Goal: Communication & Community: Answer question/provide support

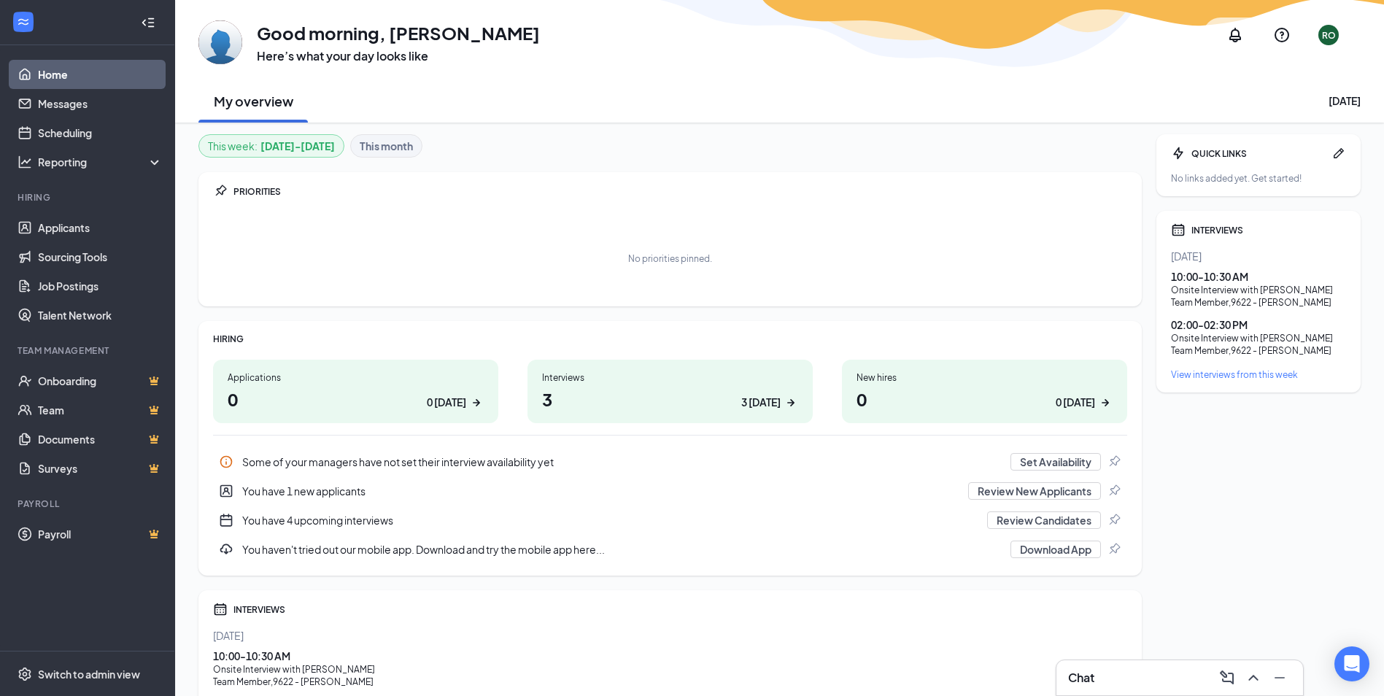
click at [663, 379] on div "Interviews" at bounding box center [670, 377] width 256 height 12
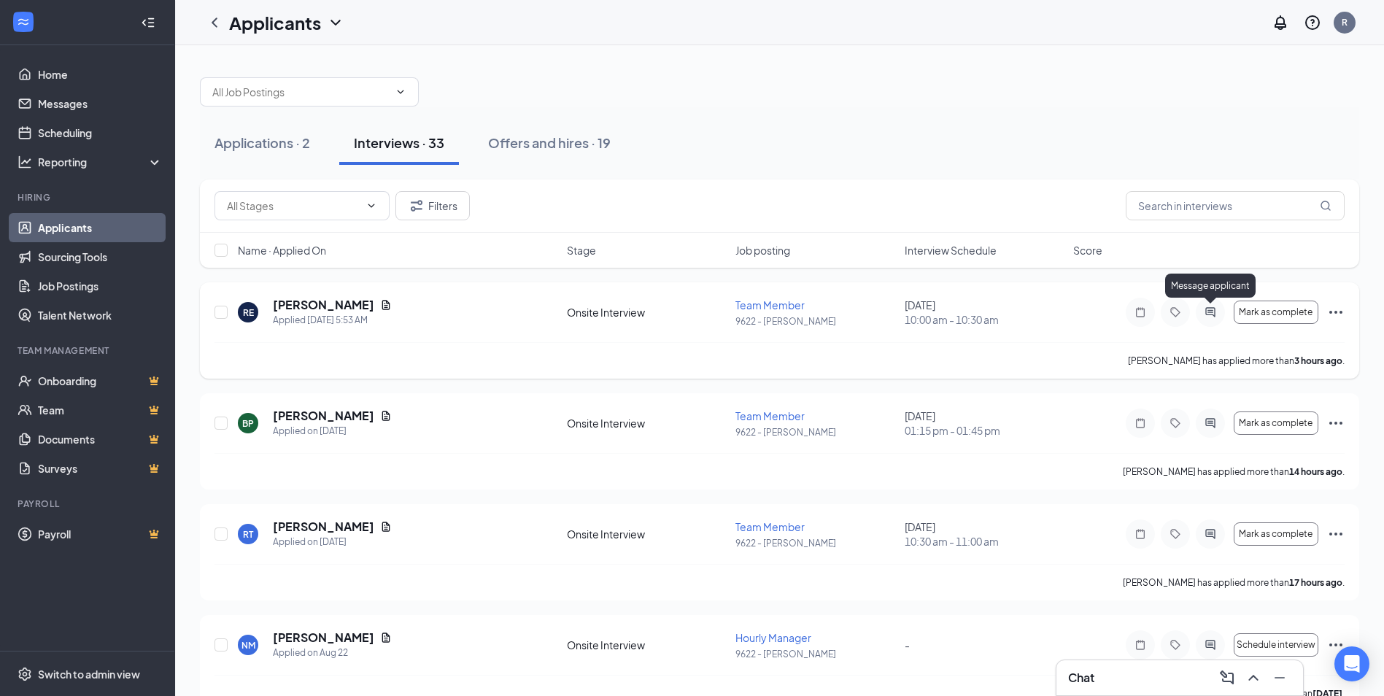
click at [1209, 315] on icon "ActiveChat" at bounding box center [1210, 311] width 9 height 9
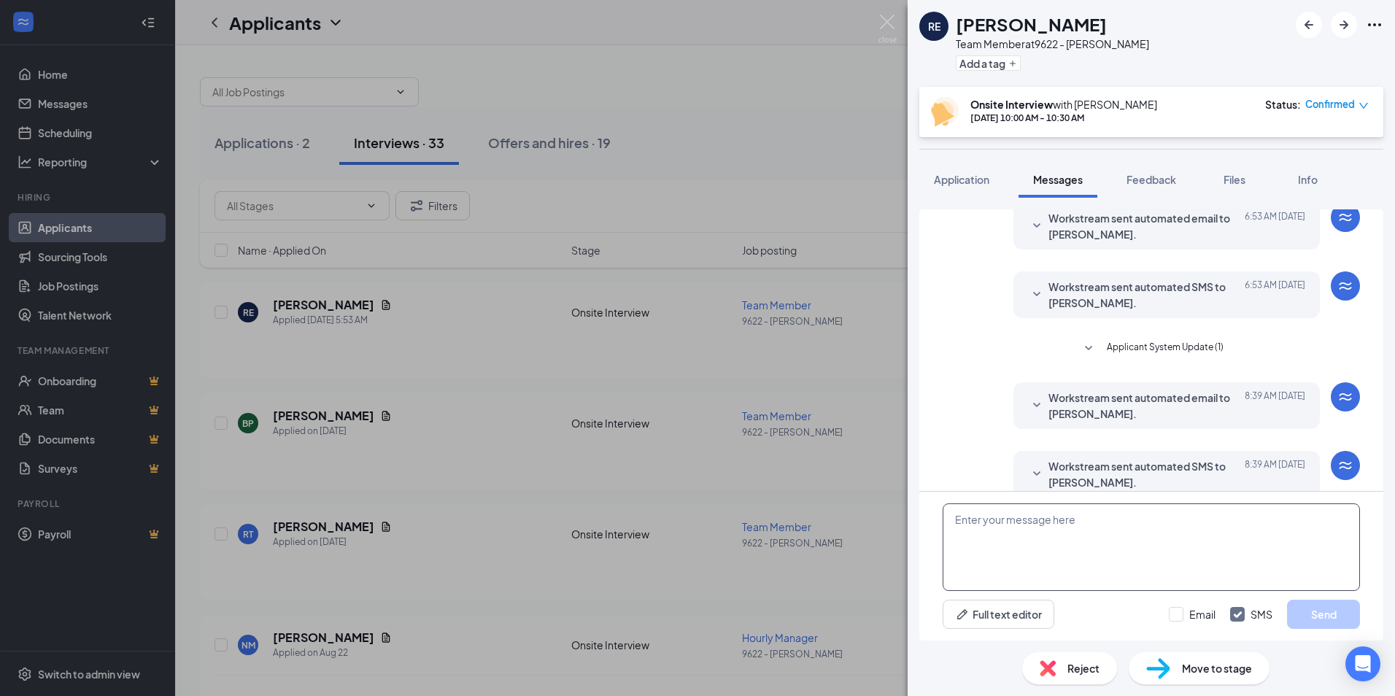
scroll to position [257, 0]
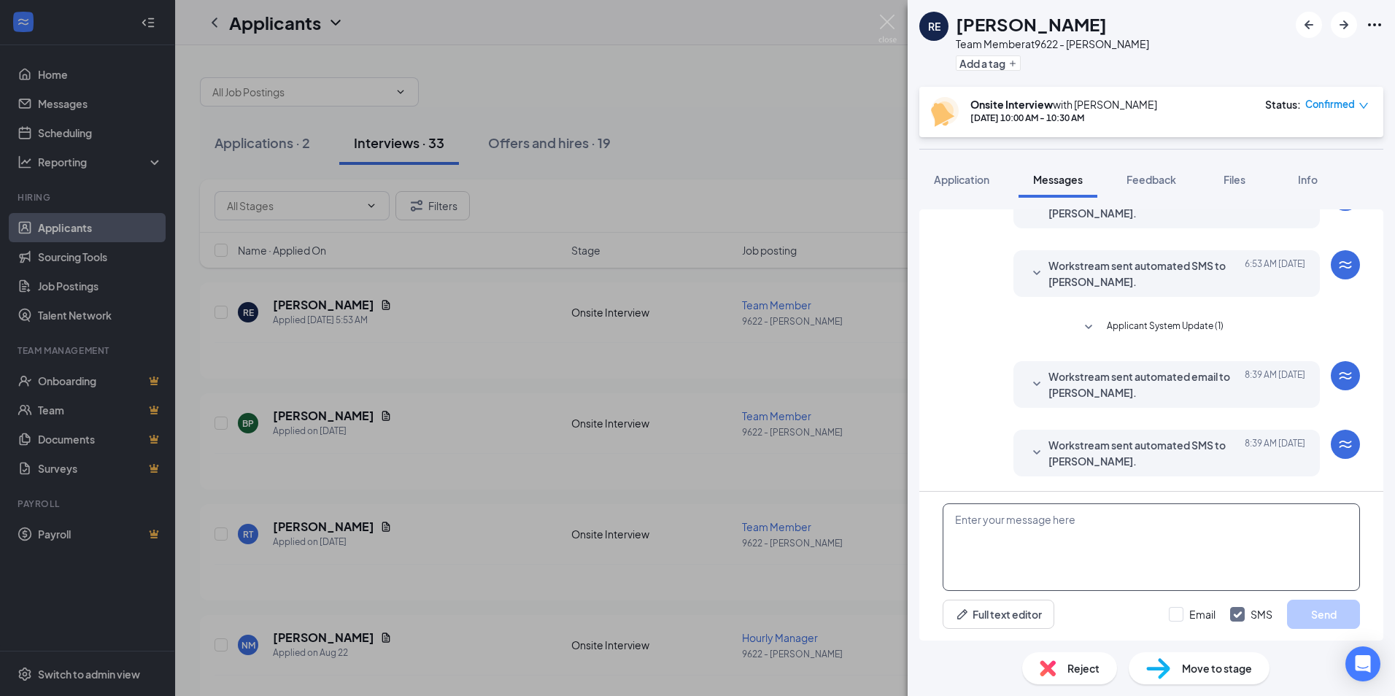
click at [1006, 525] on textarea at bounding box center [1151, 548] width 417 height 88
type textarea "today i won't be able to do interviews would you like to reschedule"
click at [1319, 614] on button "Send" at bounding box center [1323, 614] width 73 height 29
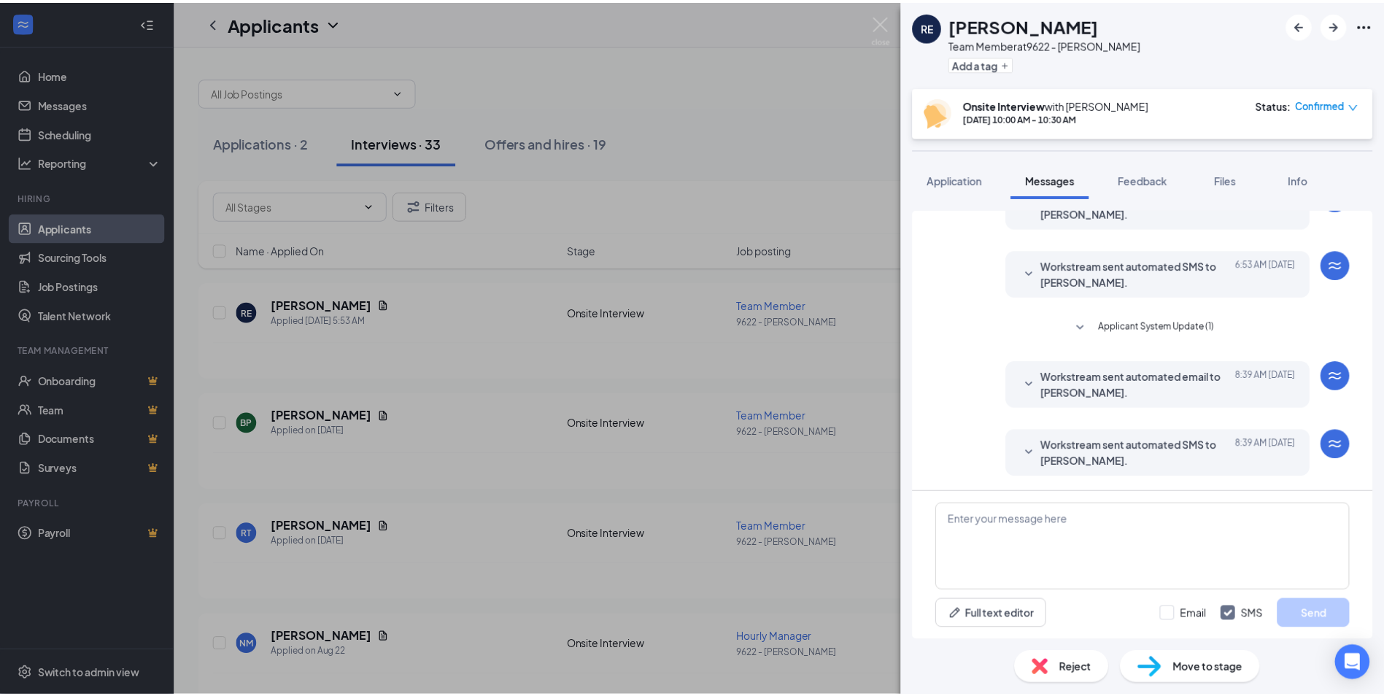
scroll to position [352, 0]
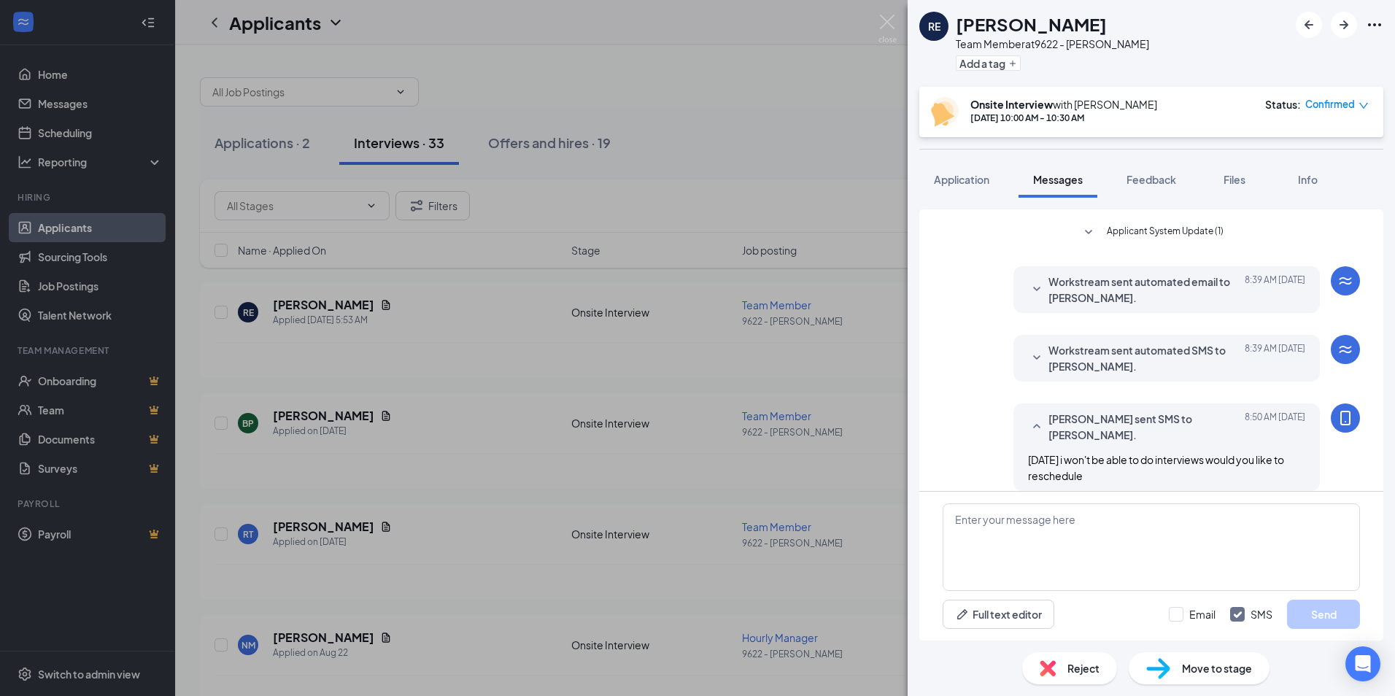
click at [847, 118] on div "RE Rainbow Ellington Team Member at 9622 - Pierce Add a tag Onsite Interview wi…" at bounding box center [697, 348] width 1395 height 696
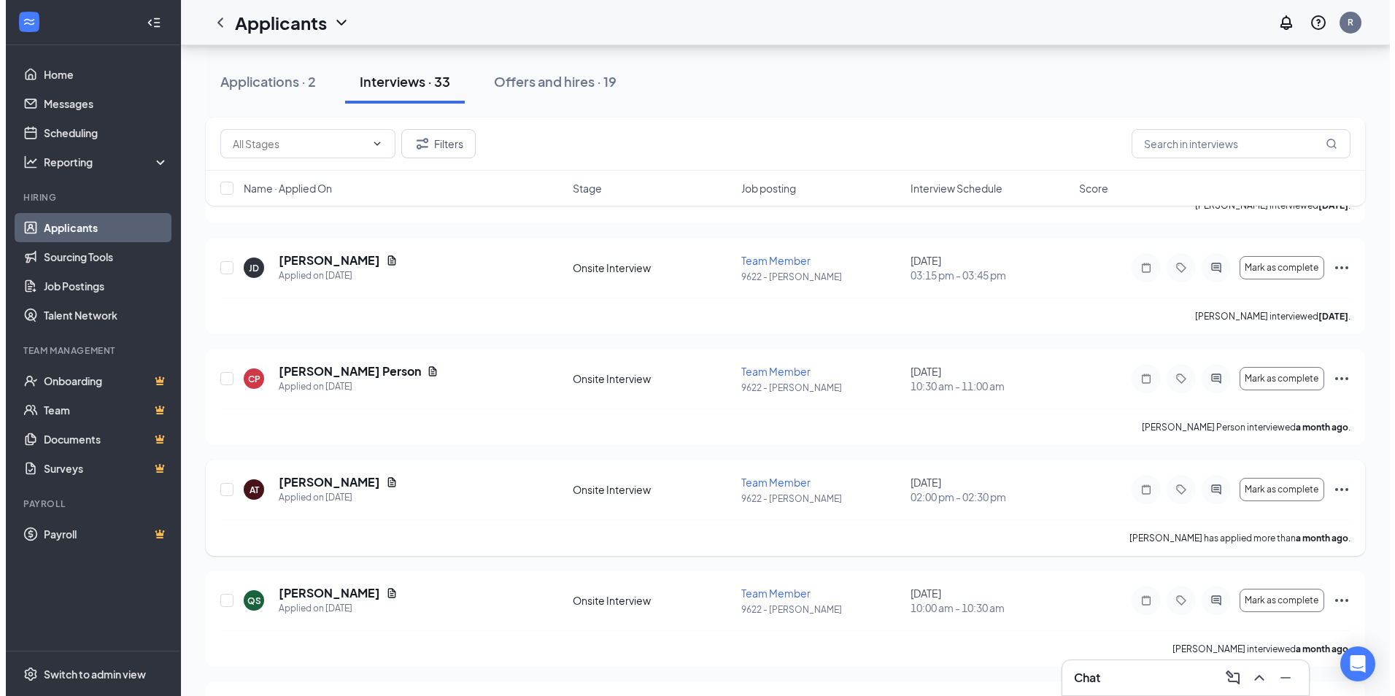
scroll to position [3065, 0]
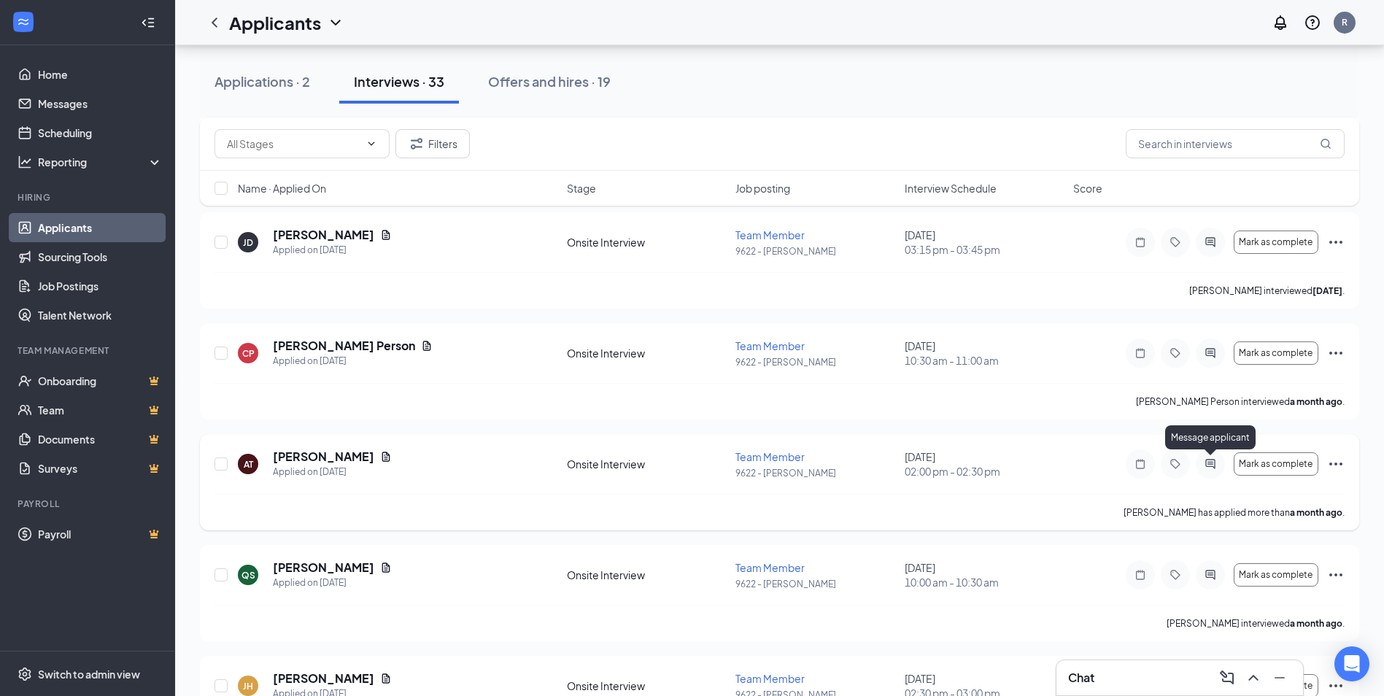
click at [1211, 465] on icon "ActiveChat" at bounding box center [1211, 464] width 18 height 12
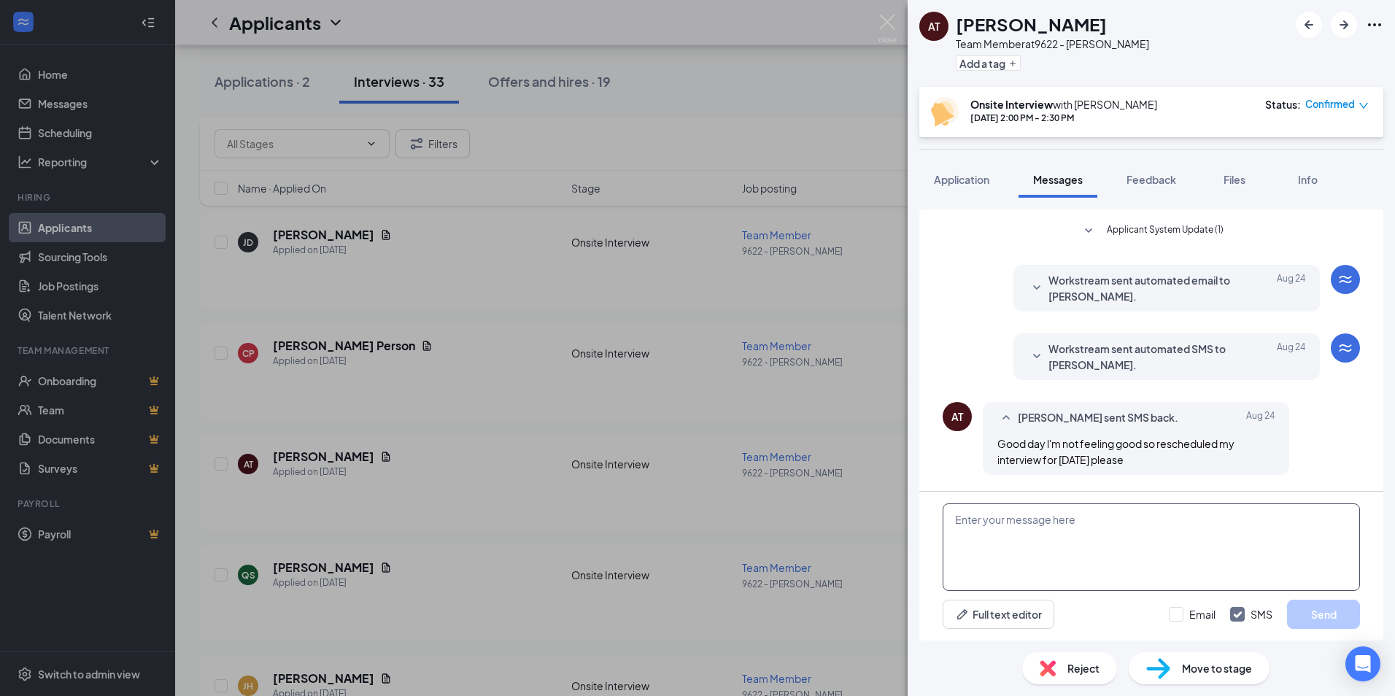
click at [1041, 554] on textarea at bounding box center [1151, 548] width 417 height 88
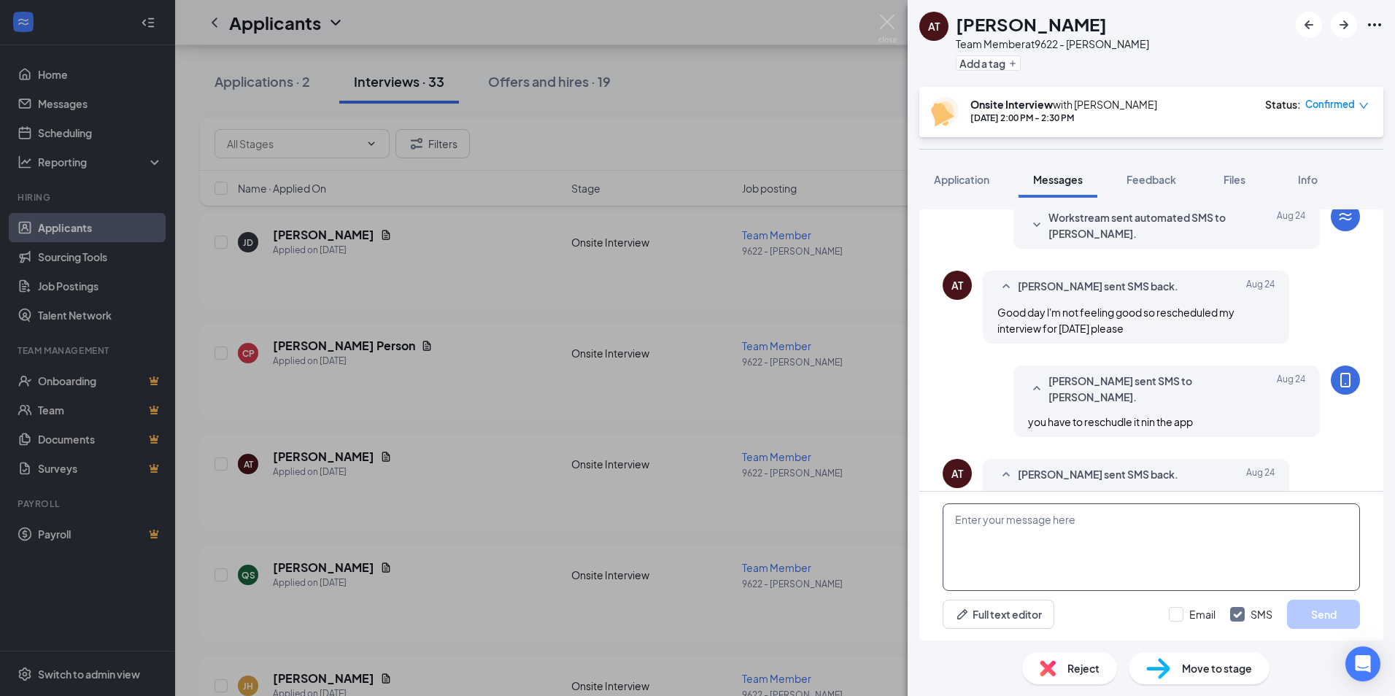
scroll to position [518, 0]
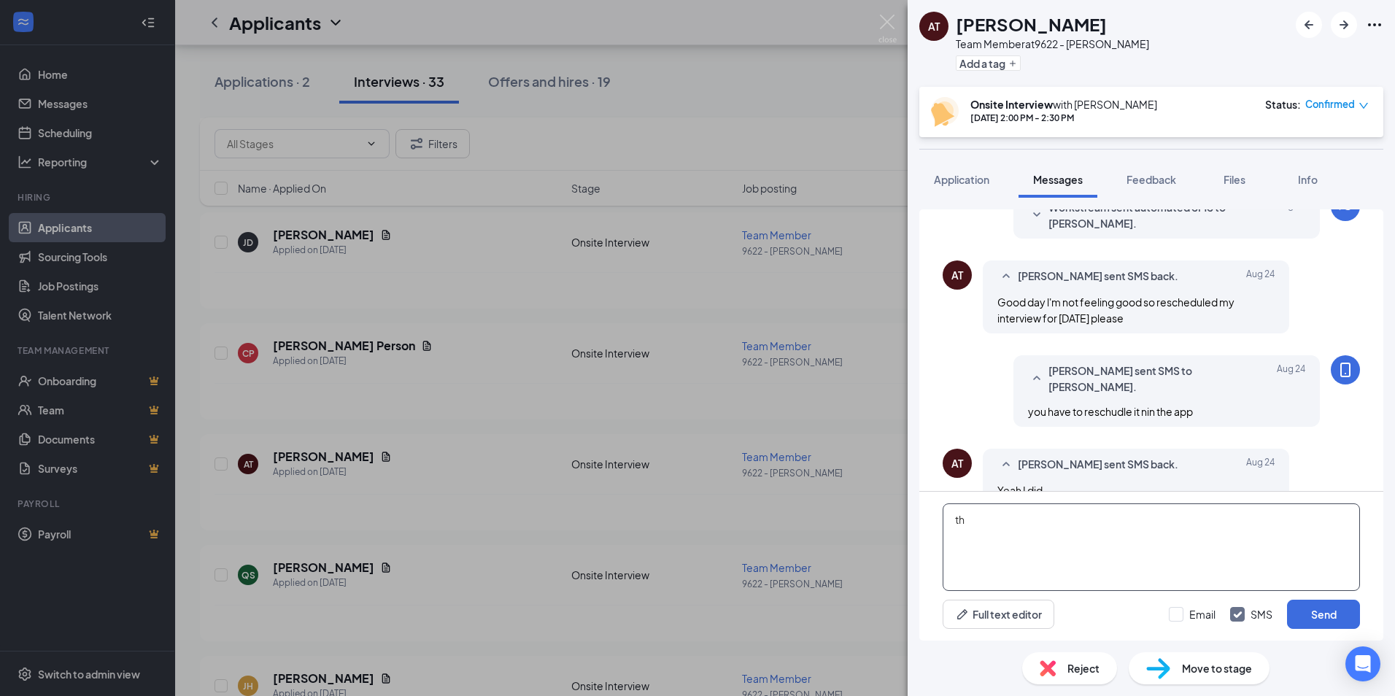
type textarea "t"
type textarea "all interviews are aneled for today"
click at [1346, 608] on button "Send" at bounding box center [1323, 614] width 73 height 29
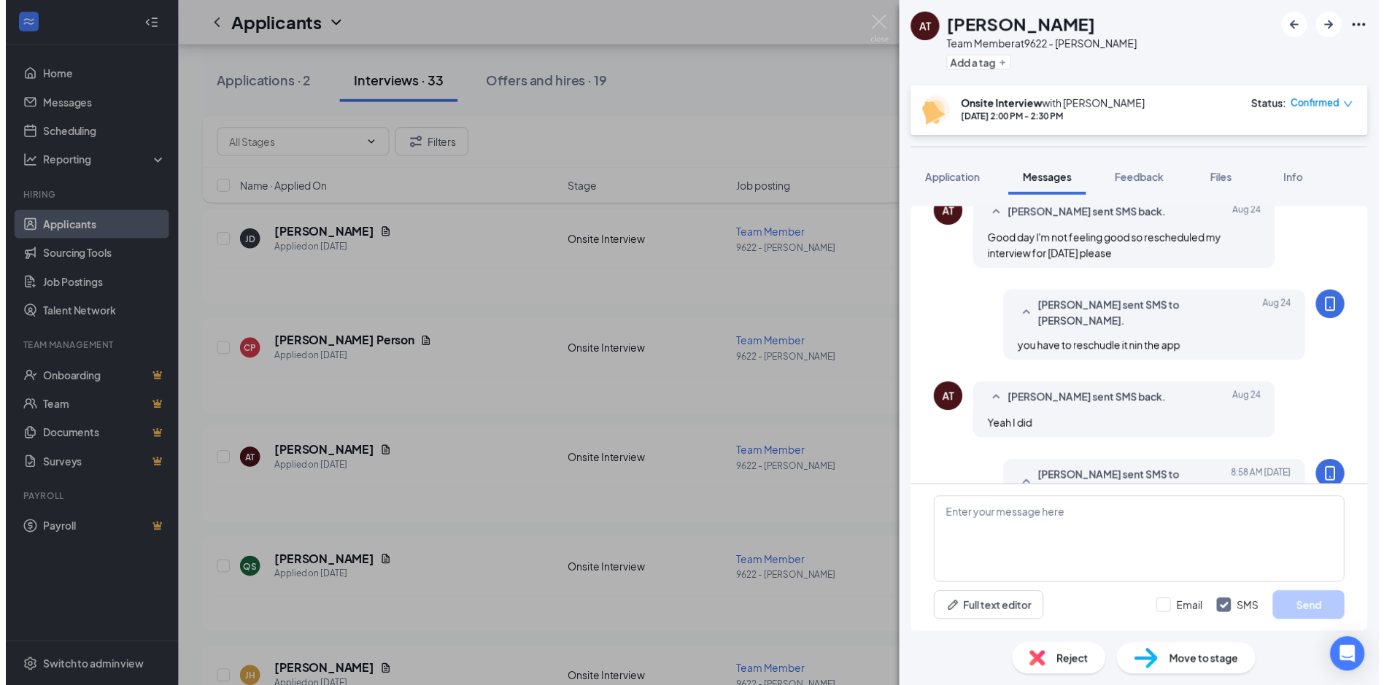
scroll to position [597, 0]
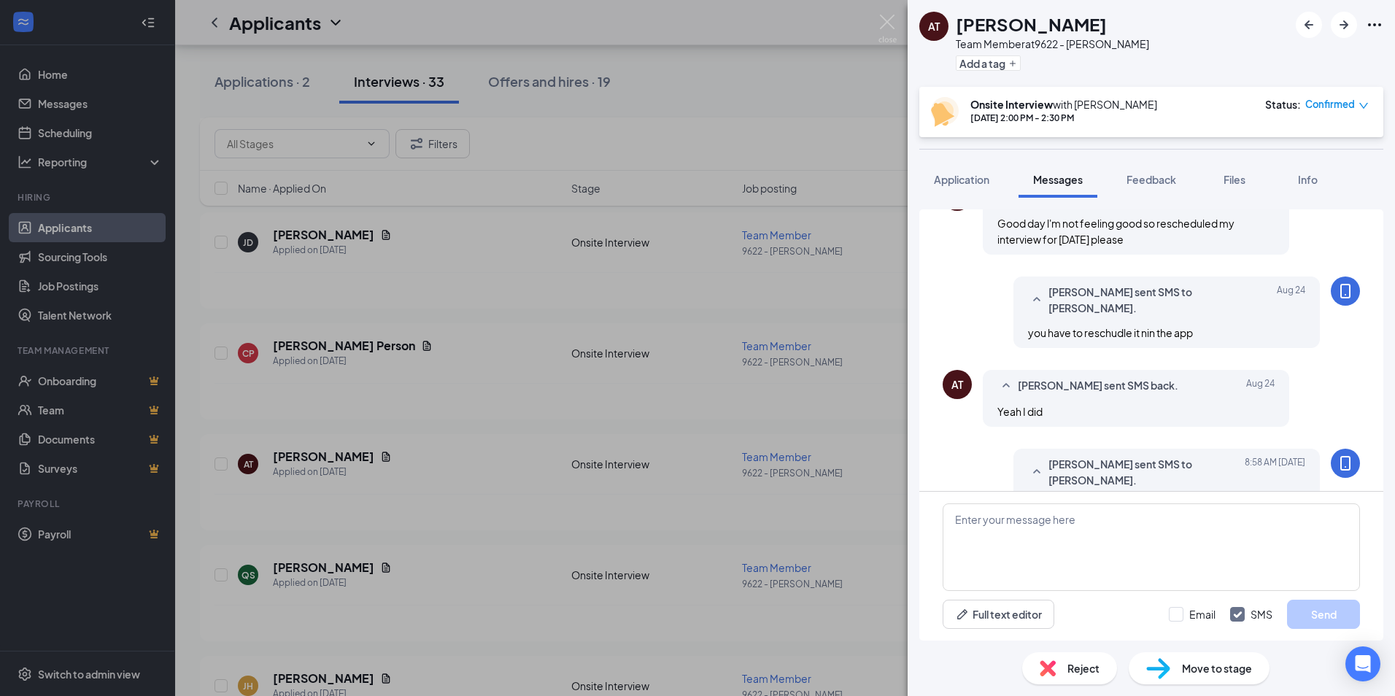
click at [644, 63] on div "AT Ashley Tomlinson Team Member at 9622 - Pierce Add a tag Onsite Interview wit…" at bounding box center [697, 348] width 1395 height 696
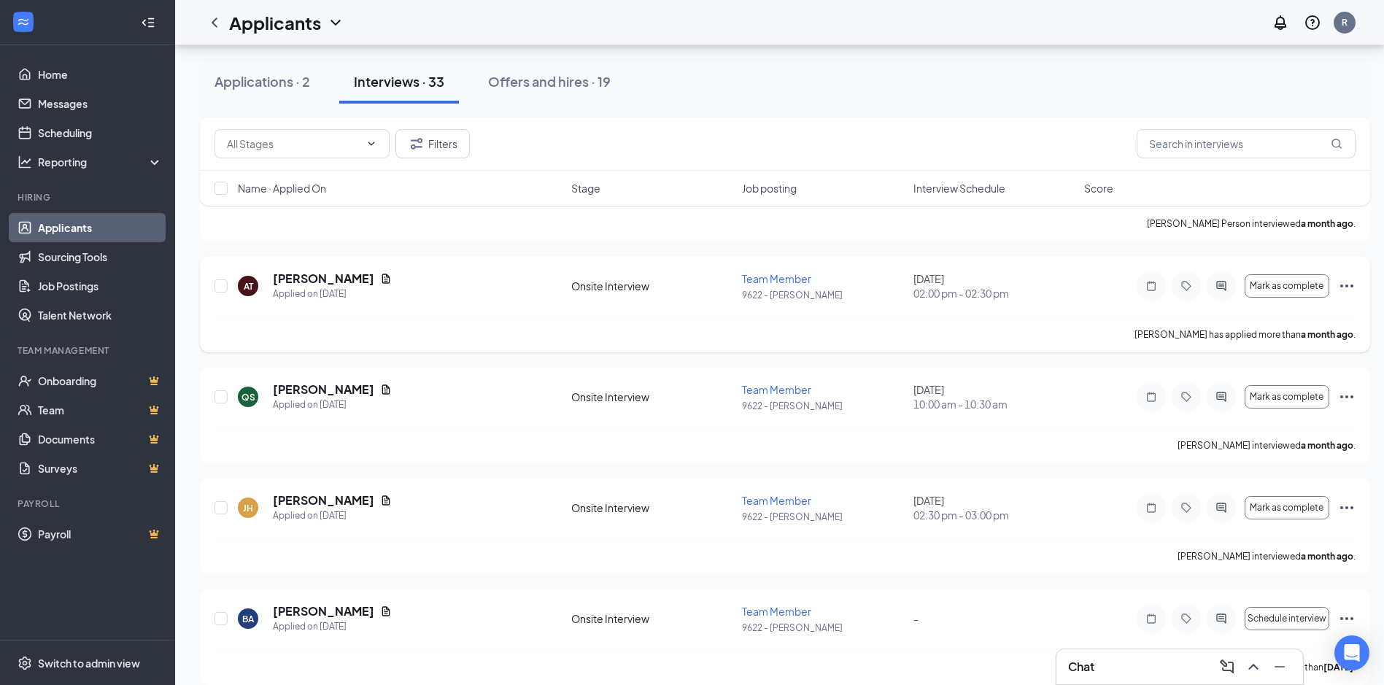
scroll to position [3261, 0]
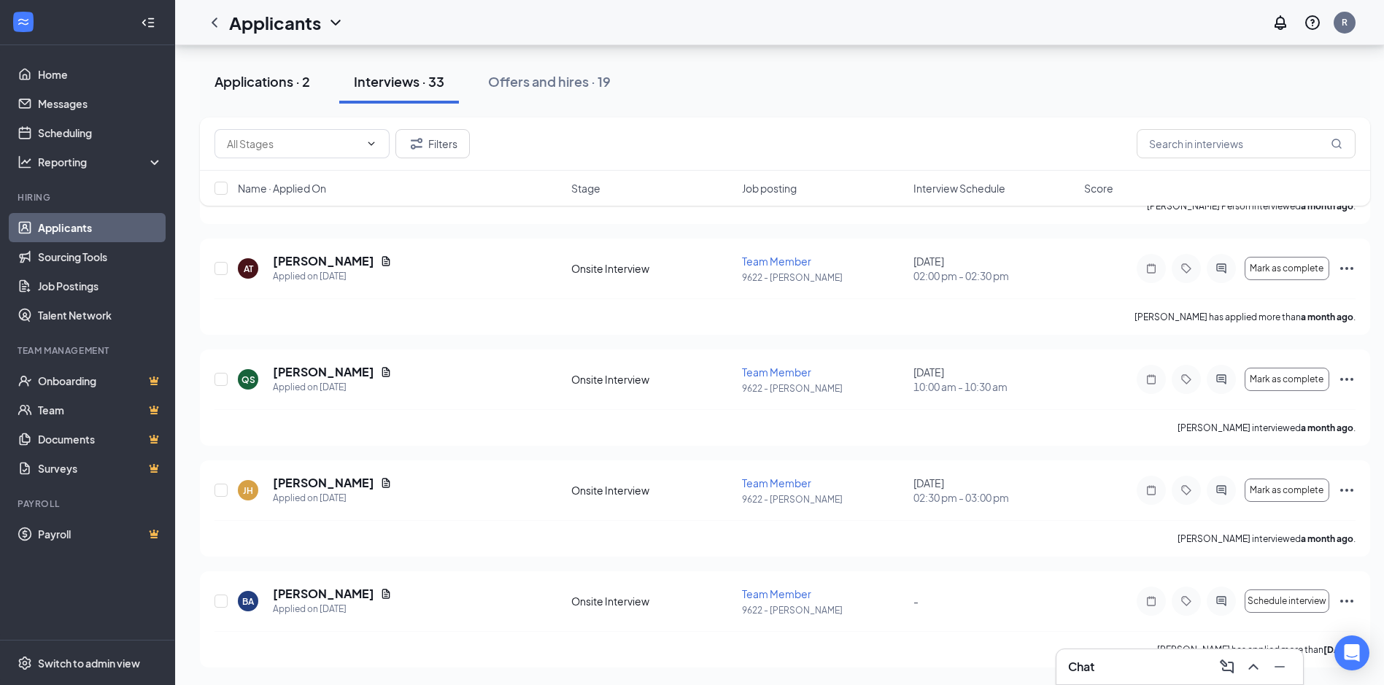
click at [261, 88] on div "Applications · 2" at bounding box center [263, 81] width 96 height 18
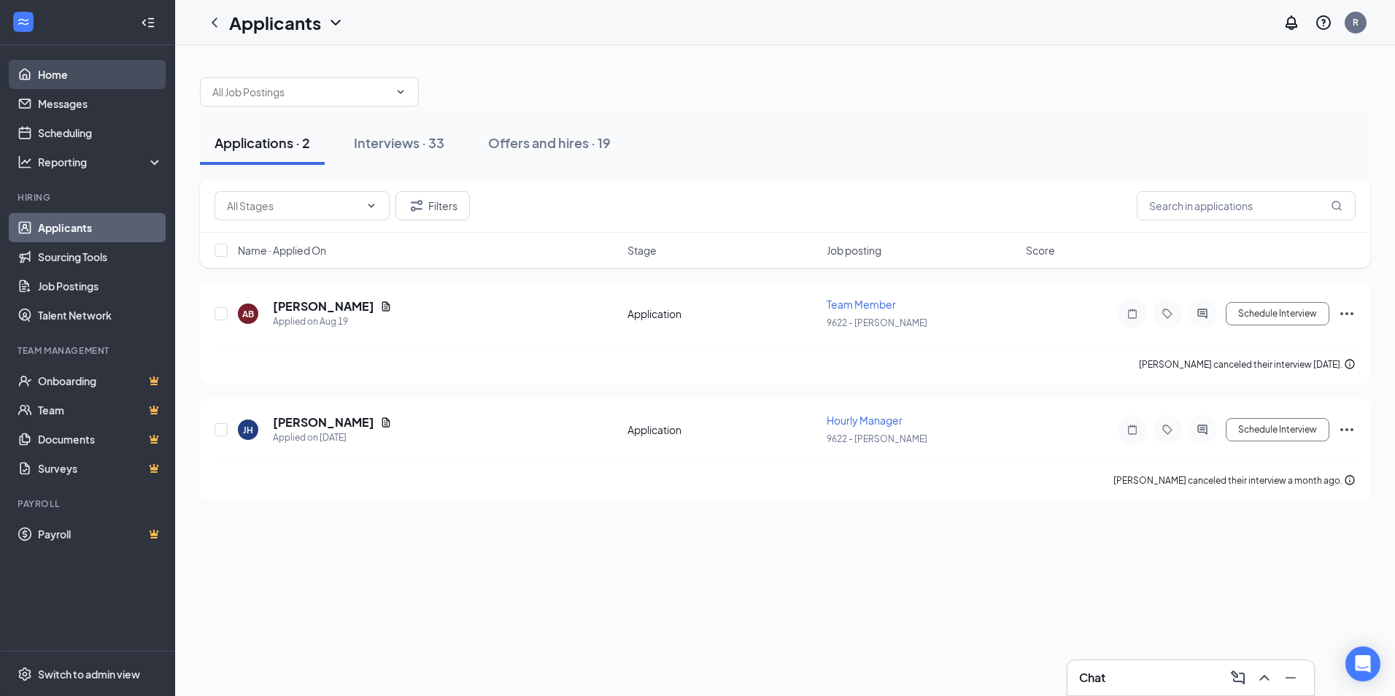
click at [66, 75] on link "Home" at bounding box center [100, 74] width 125 height 29
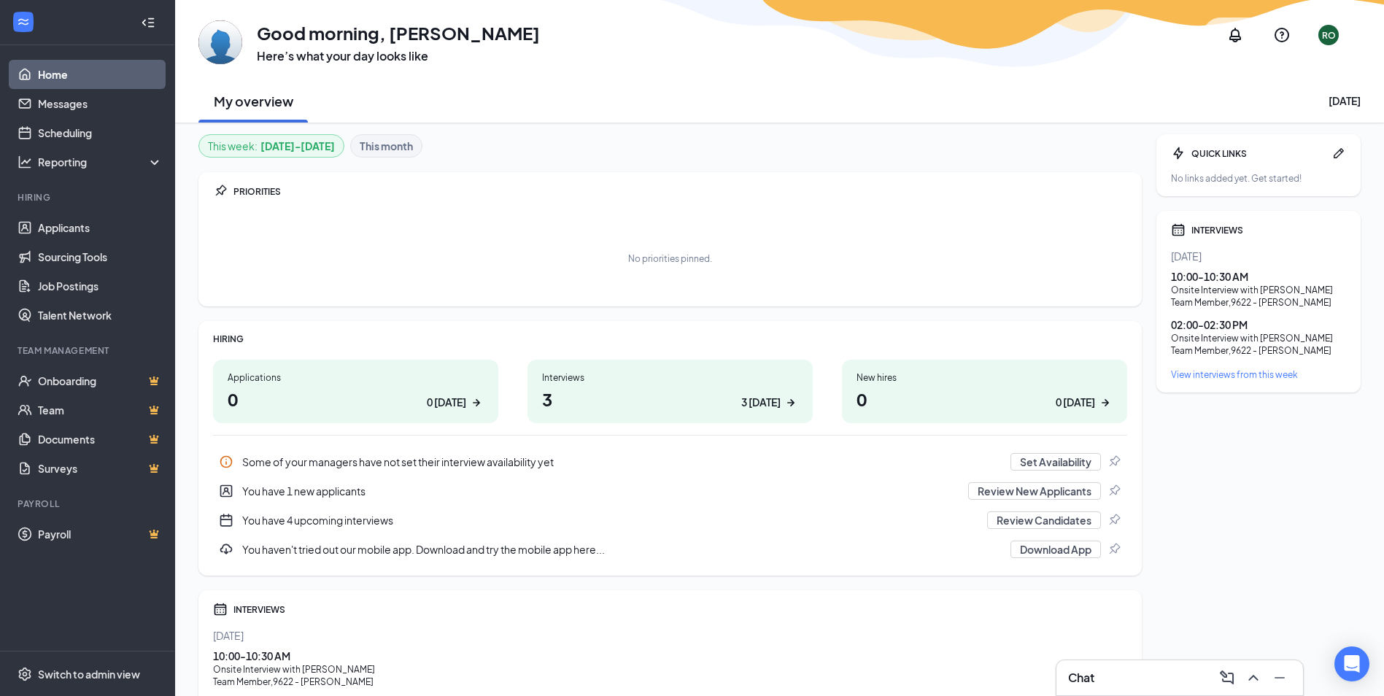
click at [1314, 40] on div "RO" at bounding box center [1328, 35] width 35 height 35
click at [1238, 252] on div "Log out" at bounding box center [1259, 248] width 158 height 15
